Goal: Task Accomplishment & Management: Use online tool/utility

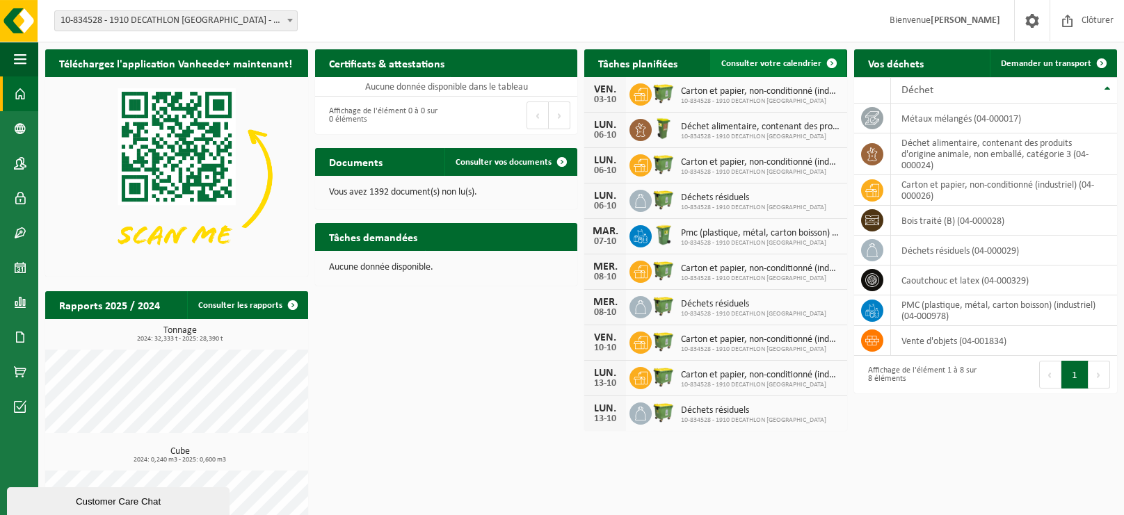
click at [792, 61] on span "Consulter votre calendrier" at bounding box center [771, 63] width 100 height 9
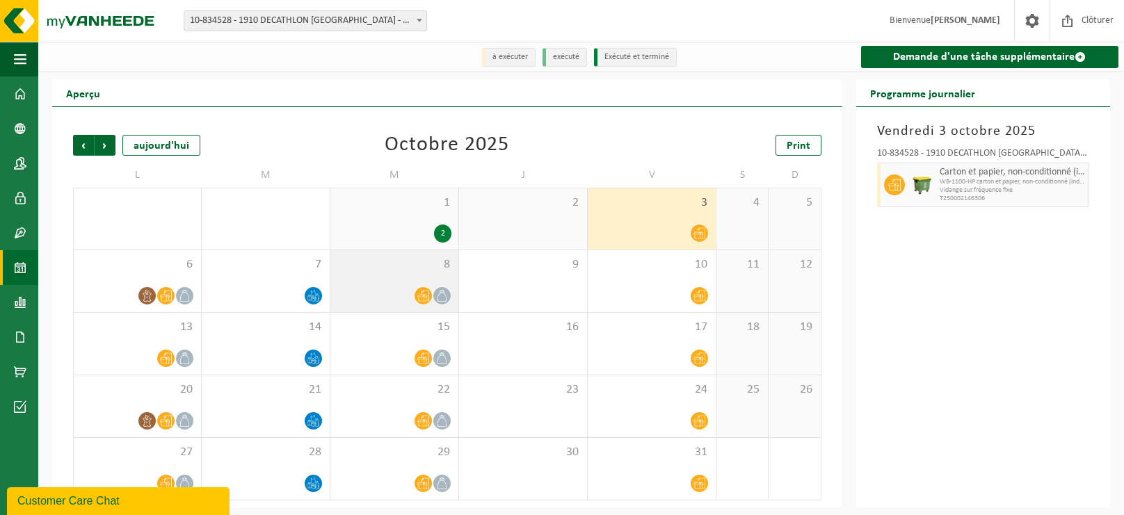
click at [372, 281] on div "8" at bounding box center [394, 281] width 128 height 62
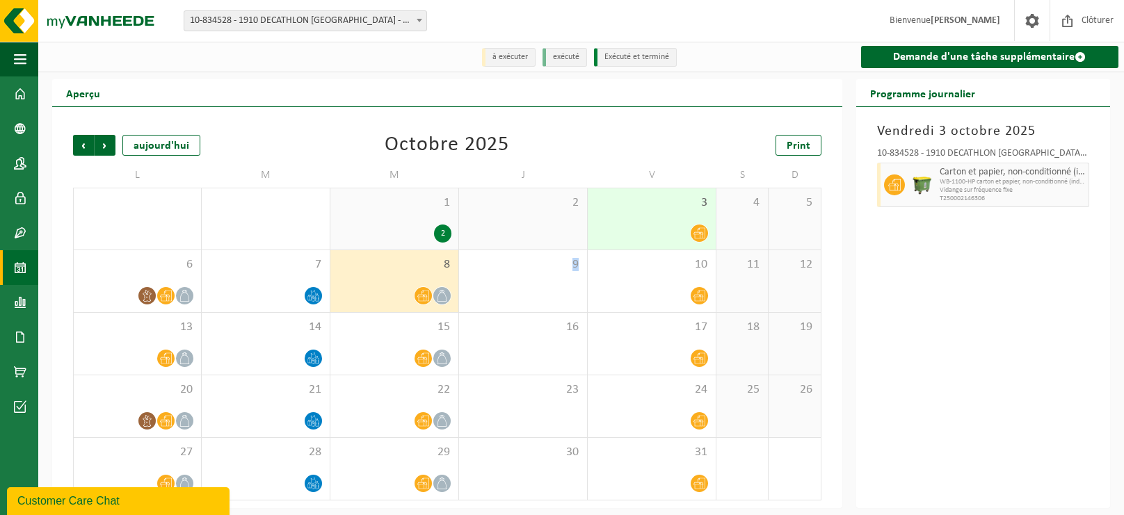
click at [372, 281] on div "8" at bounding box center [394, 281] width 128 height 62
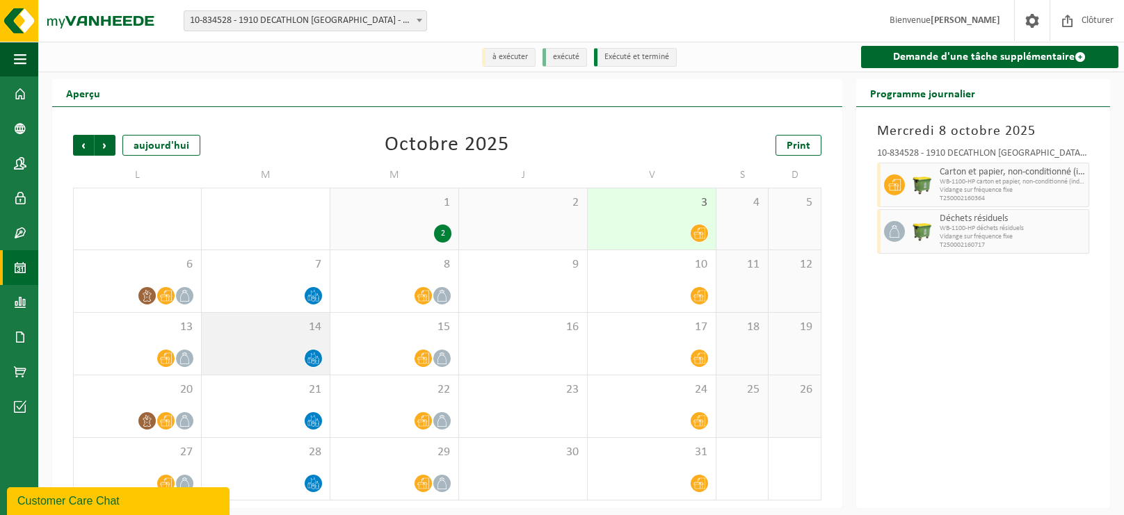
click at [278, 354] on div at bounding box center [266, 358] width 114 height 19
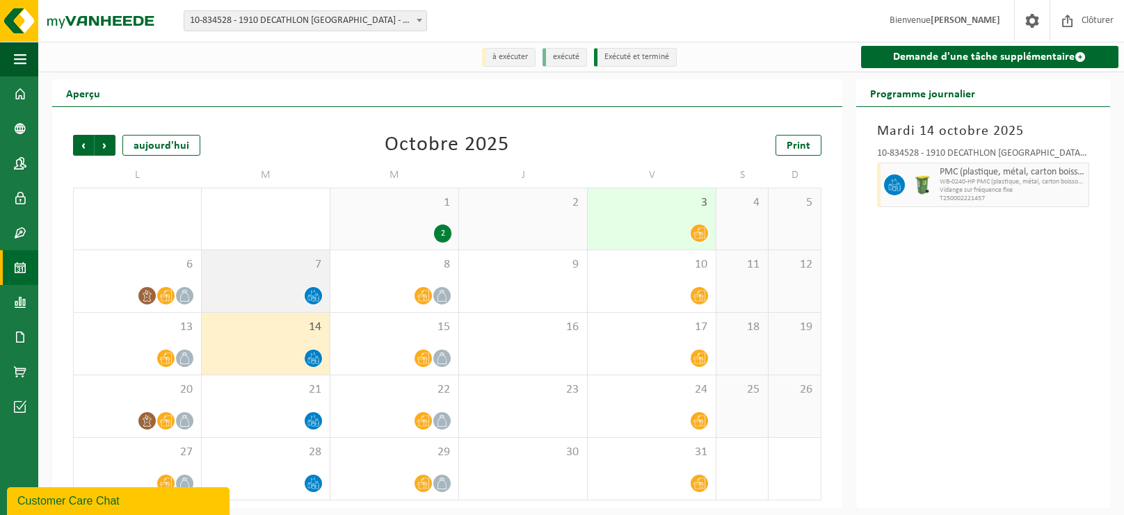
click at [275, 285] on div "7" at bounding box center [266, 281] width 128 height 62
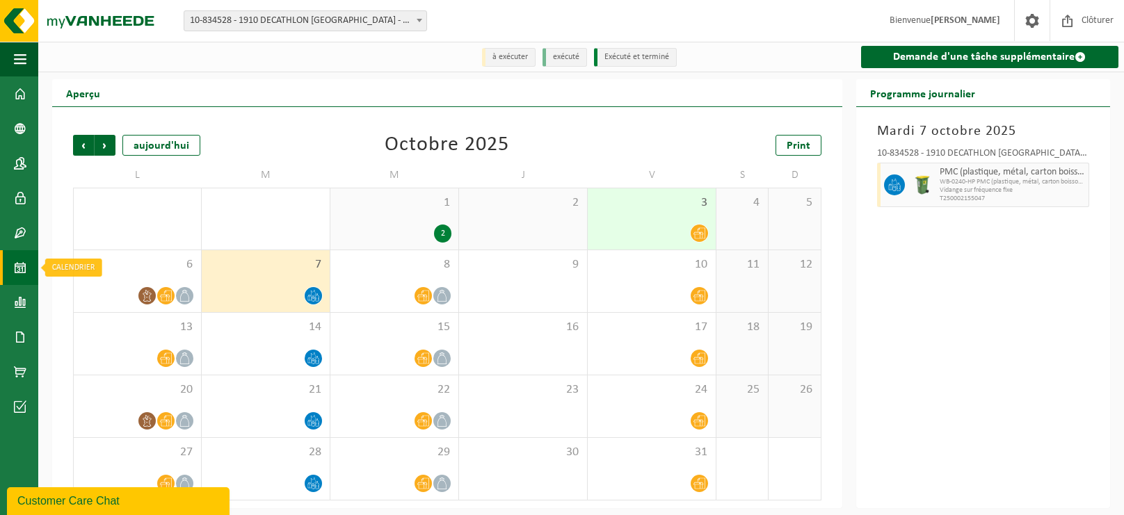
click at [6, 269] on link "Calendrier" at bounding box center [19, 267] width 38 height 35
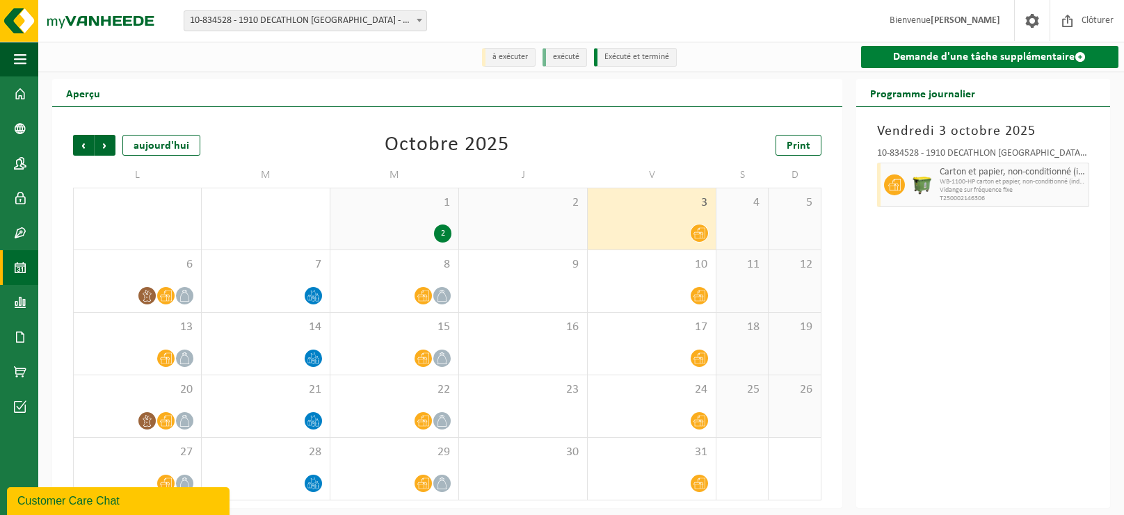
click at [951, 52] on link "Demande d'une tâche supplémentaire" at bounding box center [989, 57] width 257 height 22
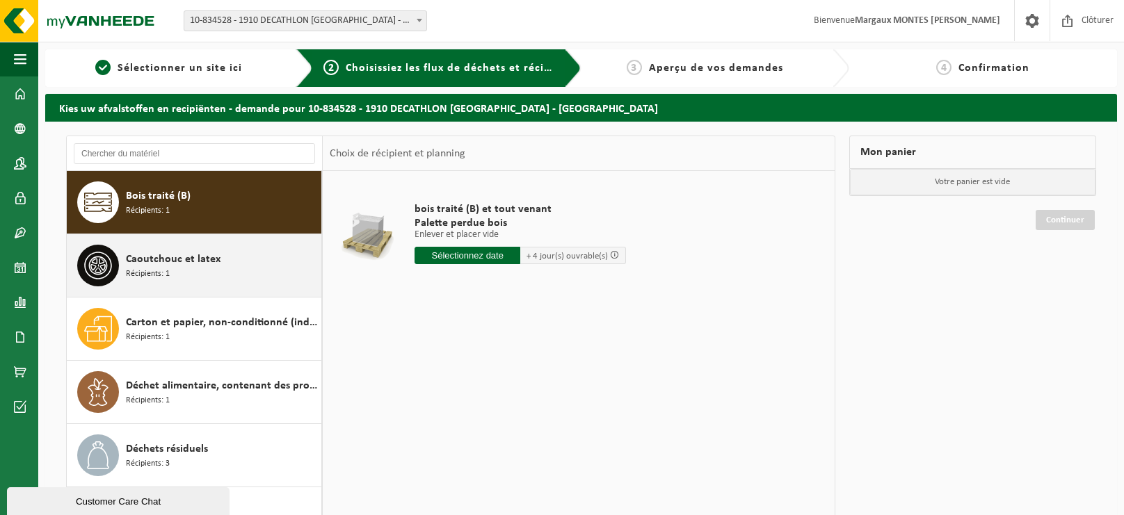
click at [262, 273] on div "Caoutchouc et latex Récipients: 1" at bounding box center [222, 266] width 192 height 42
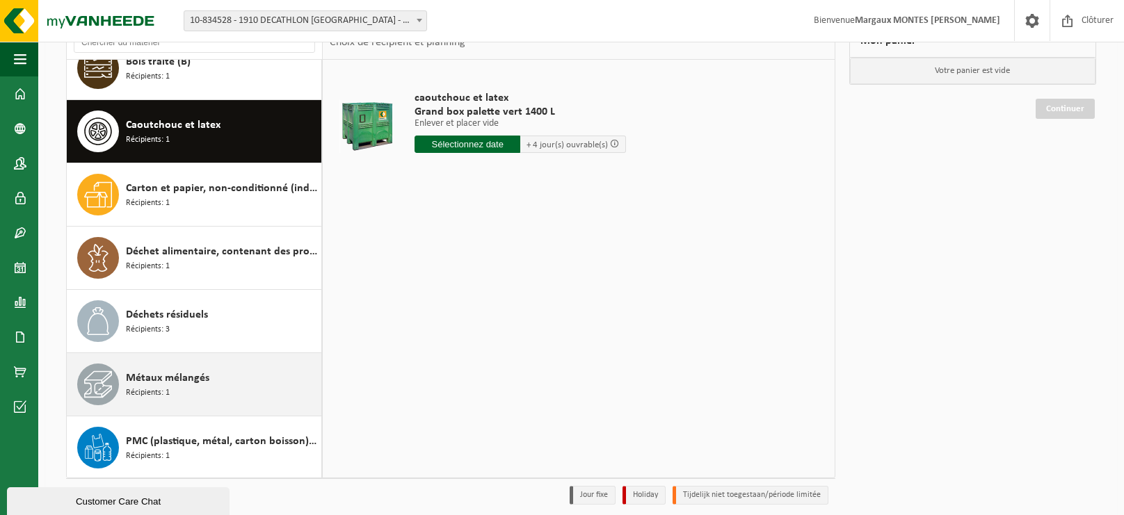
scroll to position [154, 0]
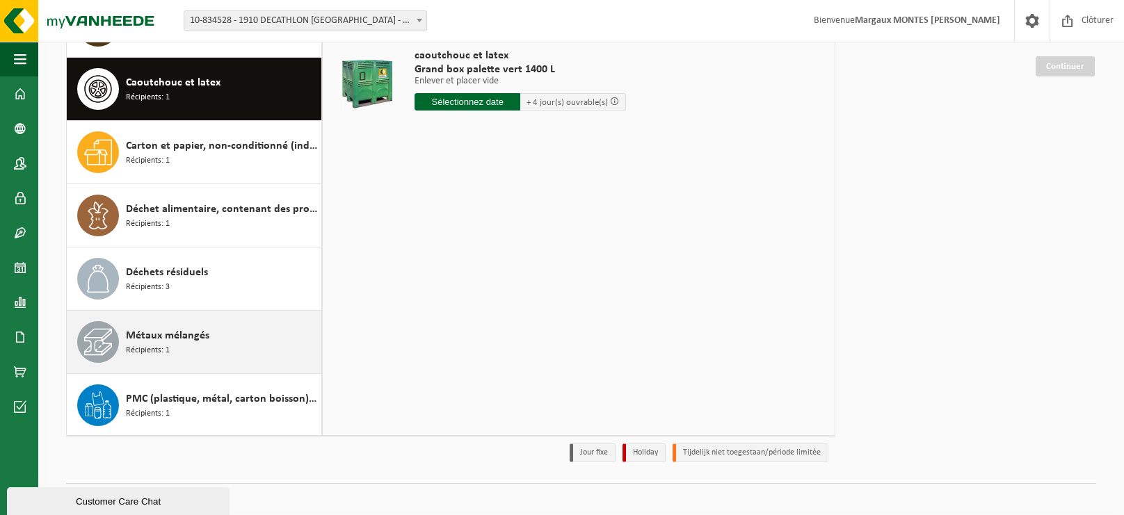
click at [224, 345] on div "Métaux mélangés Récipients: 1" at bounding box center [222, 342] width 192 height 42
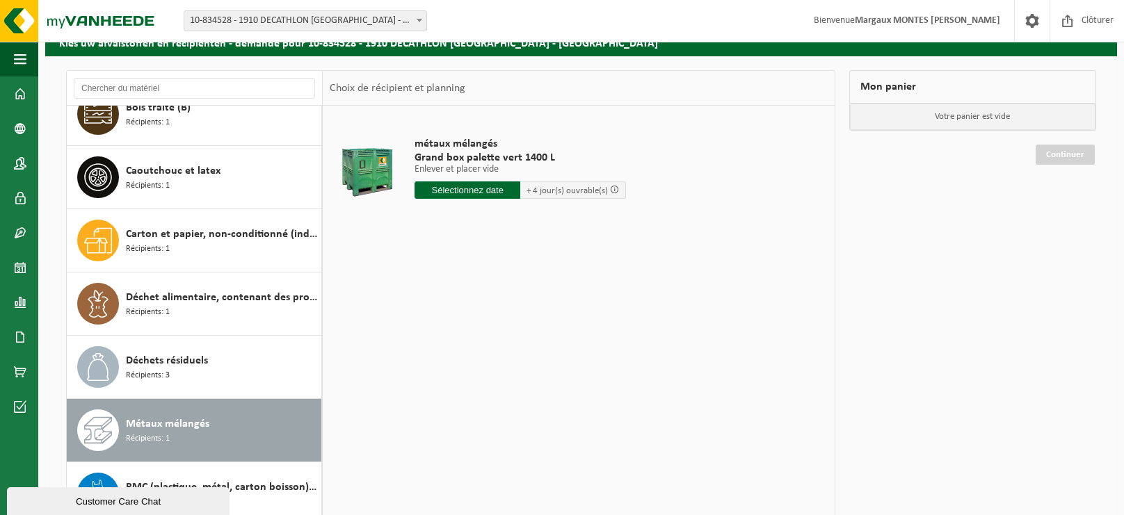
scroll to position [53, 0]
